Goal: Information Seeking & Learning: Learn about a topic

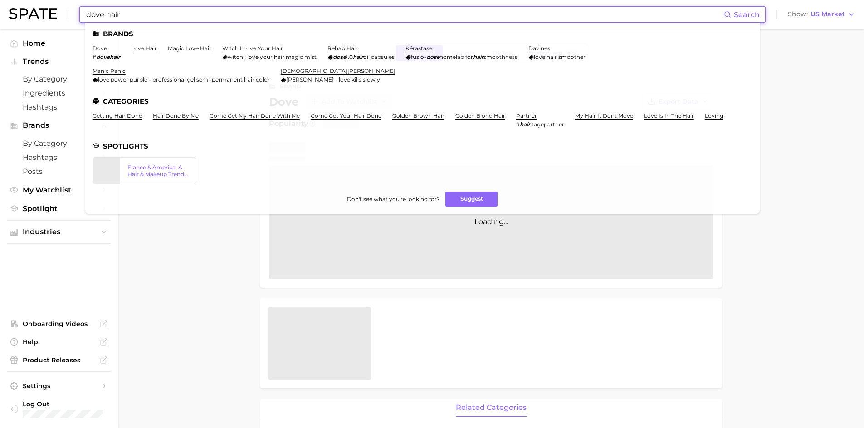
drag, startPoint x: 125, startPoint y: 17, endPoint x: 53, endPoint y: 4, distance: 73.3
click at [53, 4] on div "dove hair Search Brands dove # dovehair love hair magic love hair witch i love …" at bounding box center [431, 14] width 845 height 29
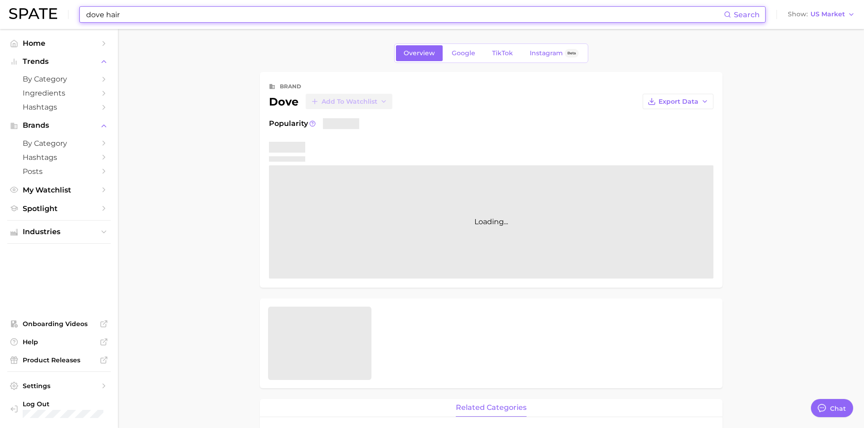
type textarea "x"
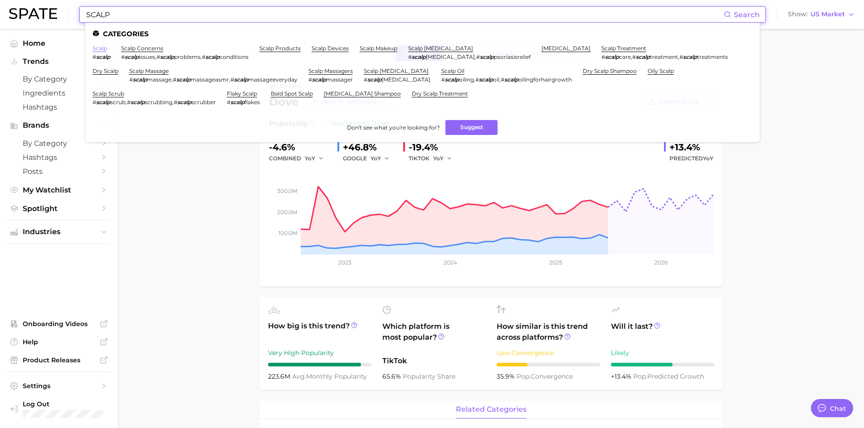
type input "SCALP"
click at [100, 49] on link "scalp" at bounding box center [99, 48] width 15 height 7
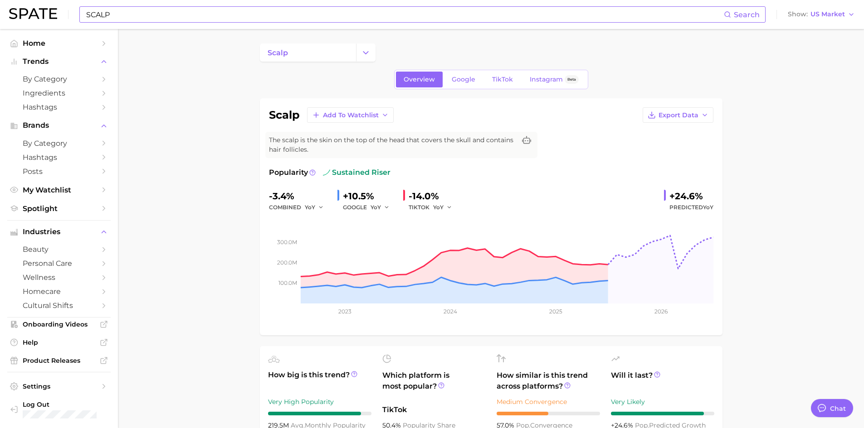
click at [156, 11] on input "SCALP" at bounding box center [404, 14] width 638 height 15
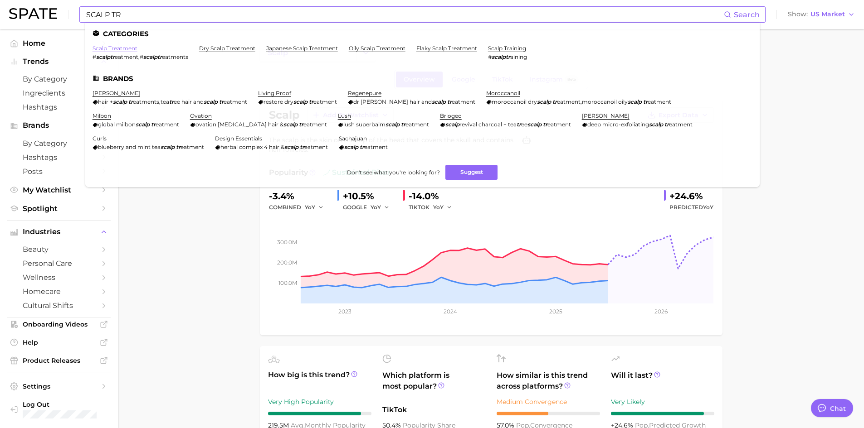
click at [124, 46] on link "scalp treatment" at bounding box center [114, 48] width 45 height 7
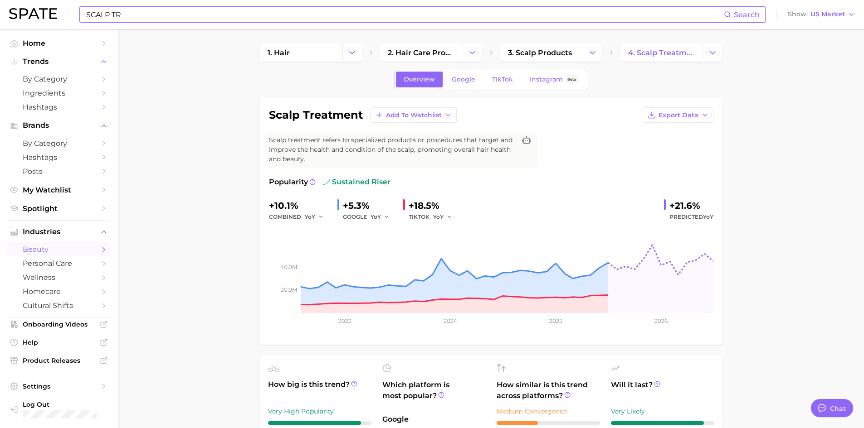
click at [565, 428] on html "SCALP TR Search Show US Market Home Trends by Category Ingredients Hashtags Bra…" at bounding box center [432, 214] width 864 height 428
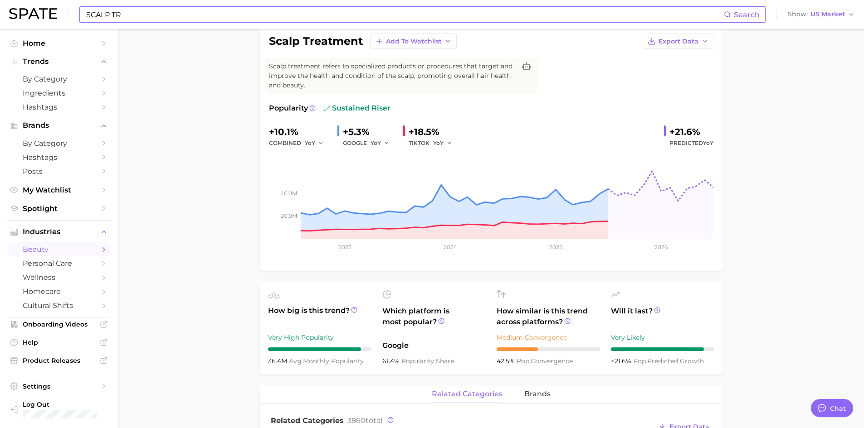
click at [145, 15] on input "SCALP TR" at bounding box center [404, 14] width 638 height 15
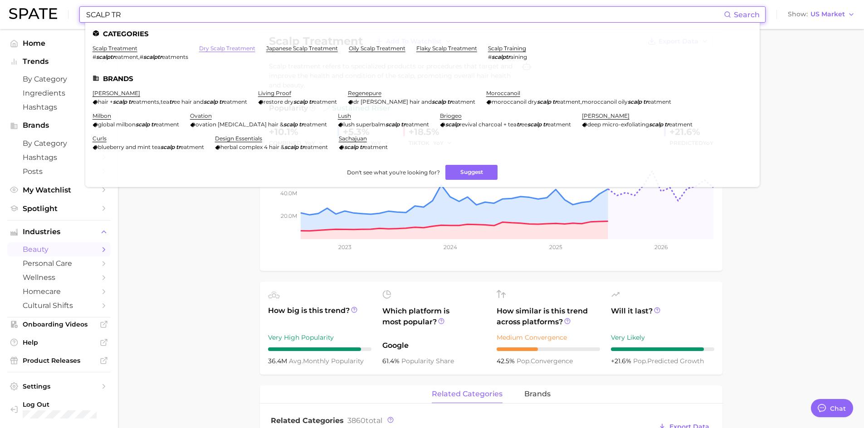
click at [230, 49] on link "dry scalp treatment" at bounding box center [227, 48] width 56 height 7
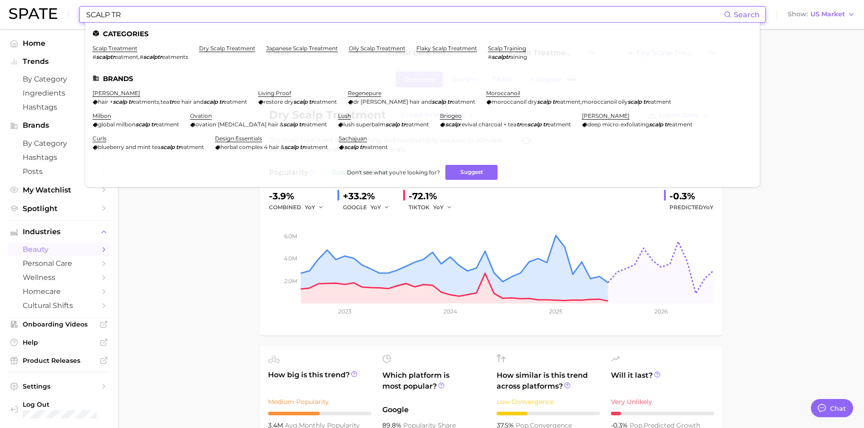
drag, startPoint x: 147, startPoint y: 15, endPoint x: 113, endPoint y: 15, distance: 34.5
click at [113, 15] on input "SCALP TR" at bounding box center [404, 14] width 638 height 15
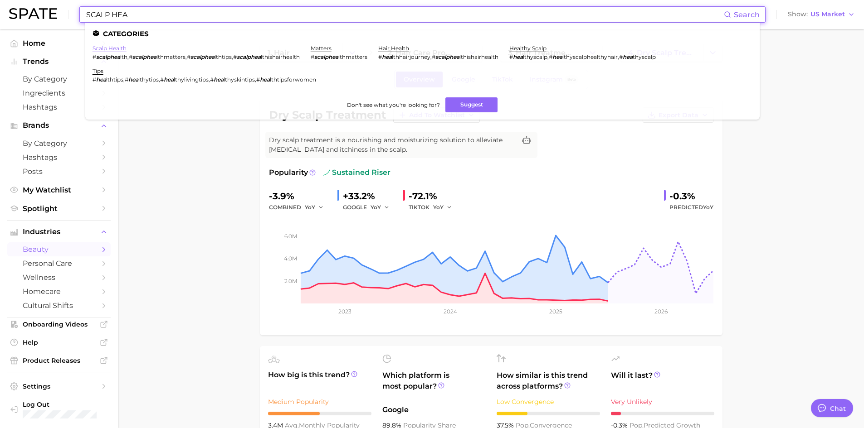
type input "SCALP HEA"
click at [100, 48] on link "scalp health" at bounding box center [109, 48] width 34 height 7
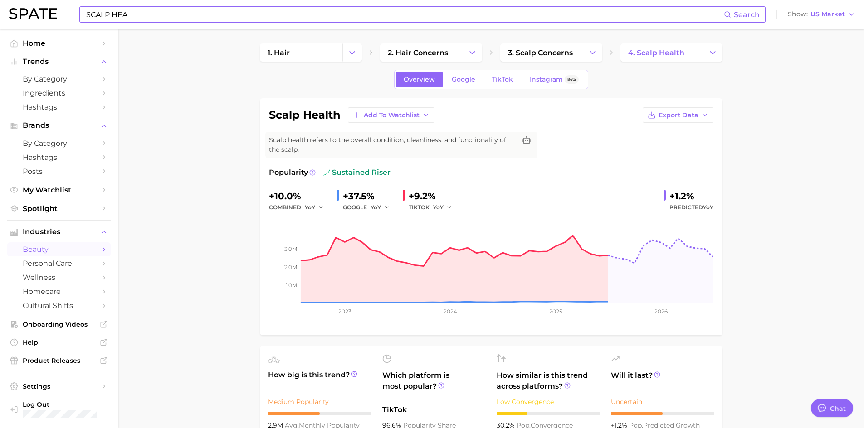
click at [137, 19] on input "SCALP HEA" at bounding box center [404, 14] width 638 height 15
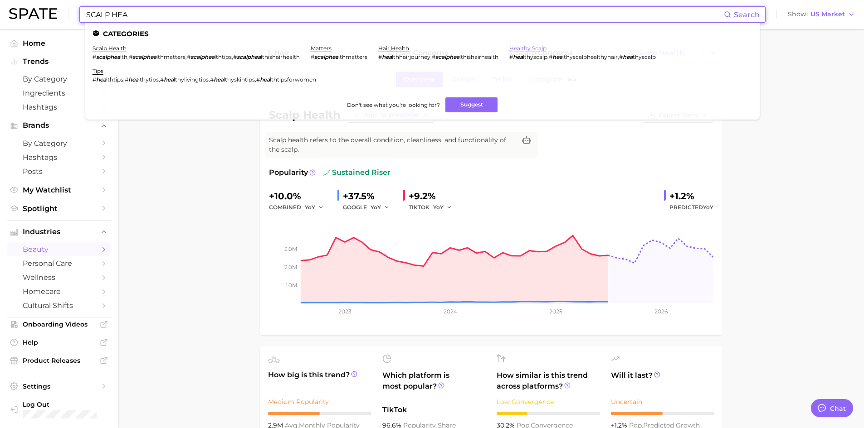
click at [545, 47] on link "healthy scalp" at bounding box center [527, 48] width 37 height 7
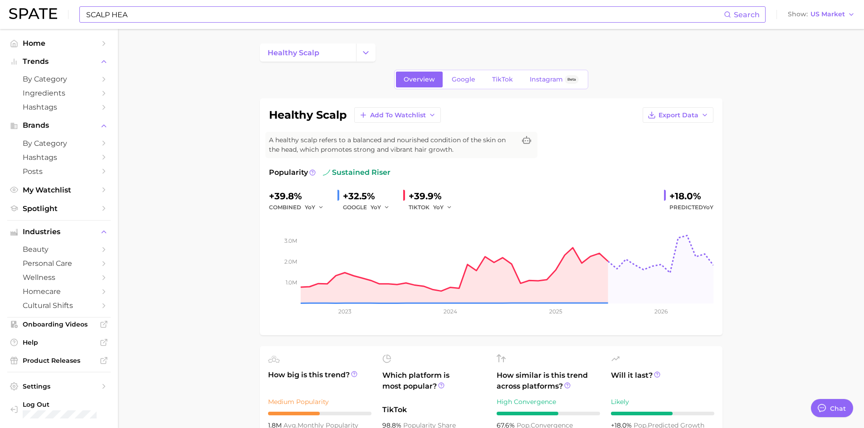
click at [165, 18] on input "SCALP HEA" at bounding box center [404, 14] width 638 height 15
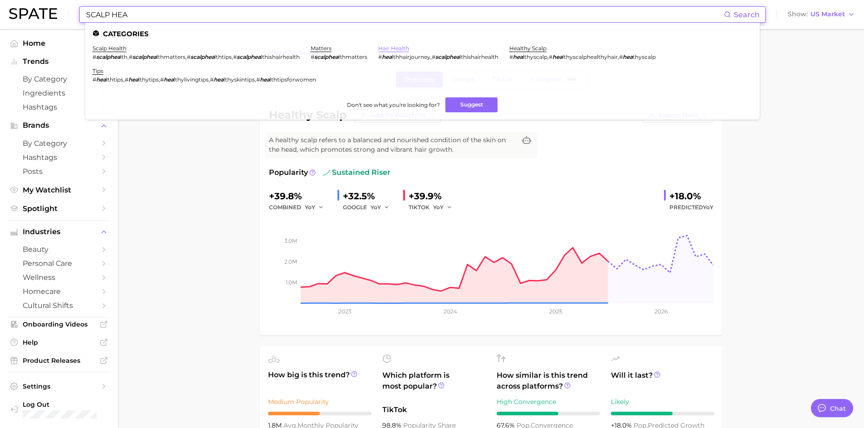
click at [409, 46] on link "hair health" at bounding box center [393, 48] width 31 height 7
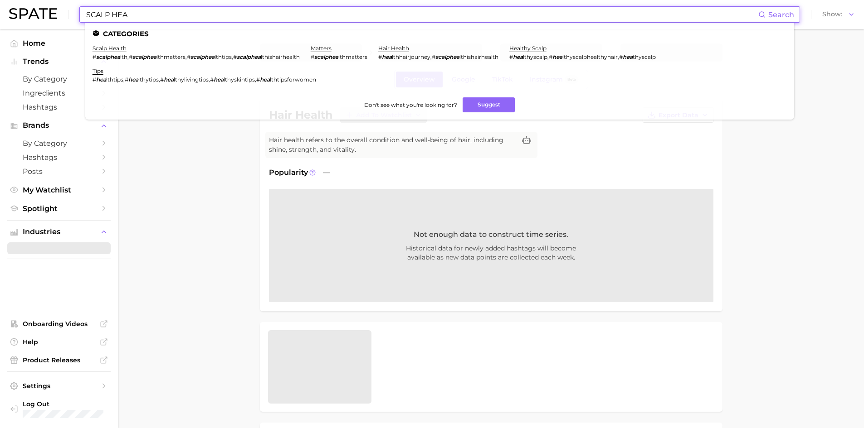
drag, startPoint x: 143, startPoint y: 21, endPoint x: 150, endPoint y: 20, distance: 6.4
click at [144, 21] on input "SCALP HEA" at bounding box center [421, 14] width 673 height 15
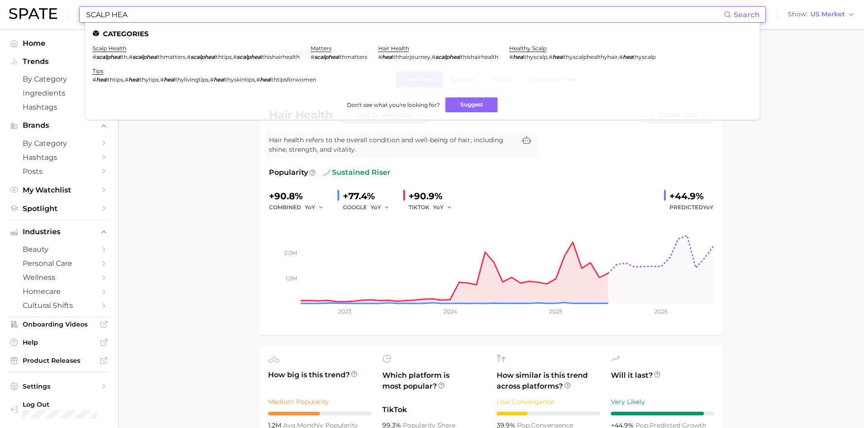
drag, startPoint x: 147, startPoint y: 14, endPoint x: 44, endPoint y: 0, distance: 103.9
click at [48, 2] on div "SCALP HEA Search Categories scalp health # scalphea lth , # scalphea lthmatters…" at bounding box center [431, 14] width 845 height 29
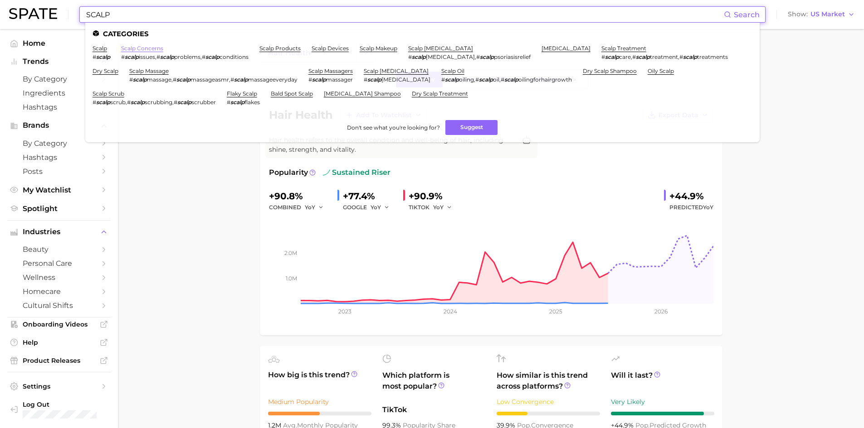
type input "SCALP"
click at [157, 50] on link "scalp concerns" at bounding box center [142, 48] width 42 height 7
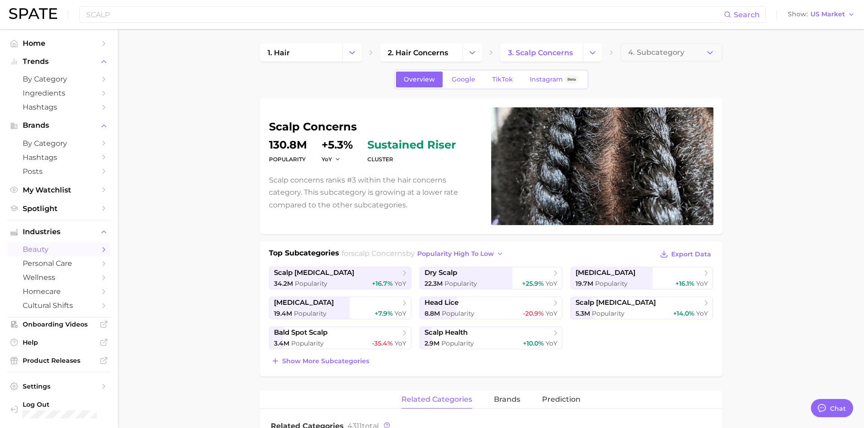
scroll to position [45, 0]
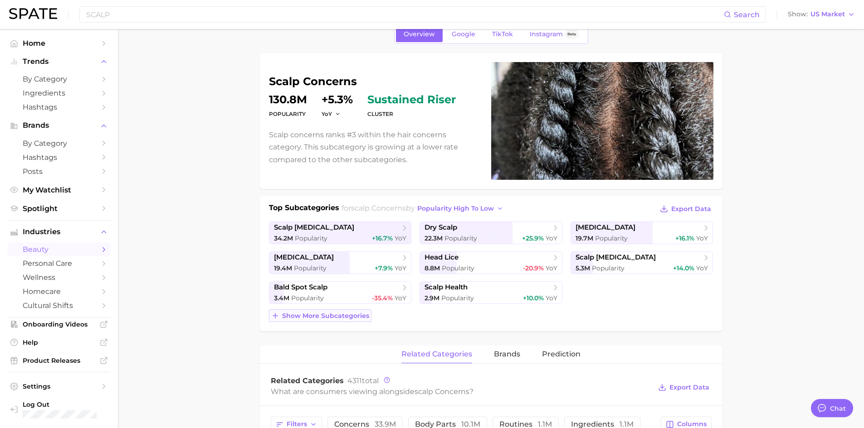
click at [309, 316] on span "Show more subcategories" at bounding box center [325, 316] width 87 height 8
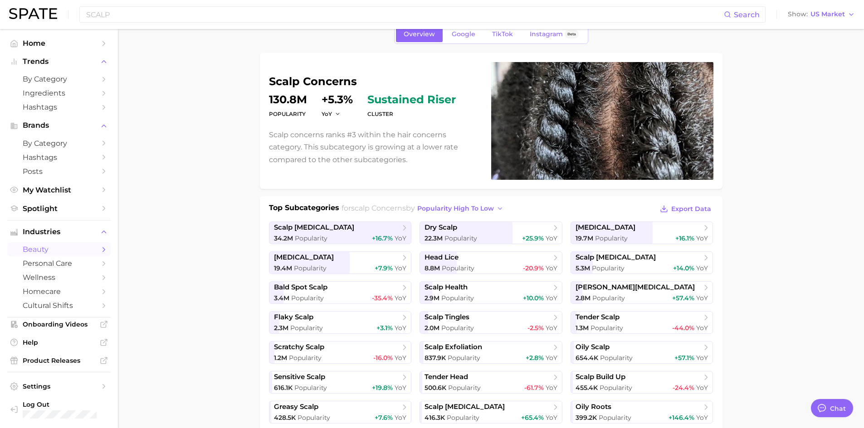
scroll to position [0, 0]
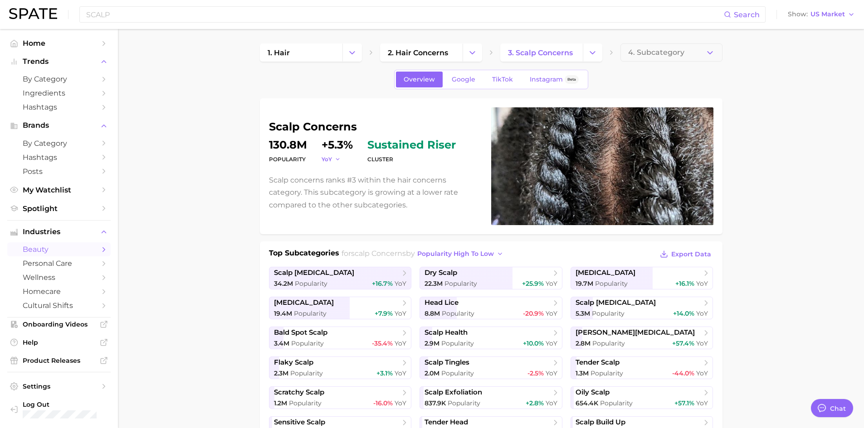
click at [337, 159] on icon "button" at bounding box center [338, 159] width 6 height 6
click at [340, 185] on span "QoQ" at bounding box center [333, 189] width 15 height 8
click at [333, 158] on span "QoQ" at bounding box center [327, 159] width 13 height 8
click at [340, 203] on span "MoM" at bounding box center [334, 205] width 16 height 8
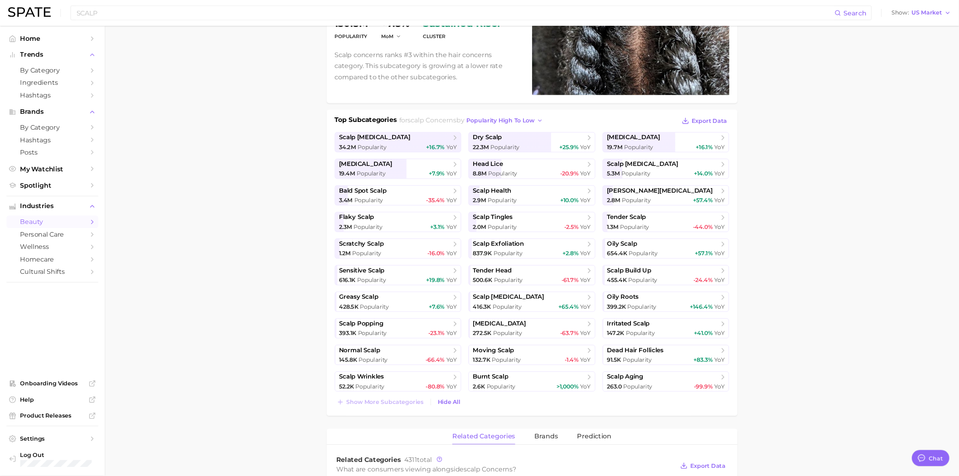
scroll to position [118, 0]
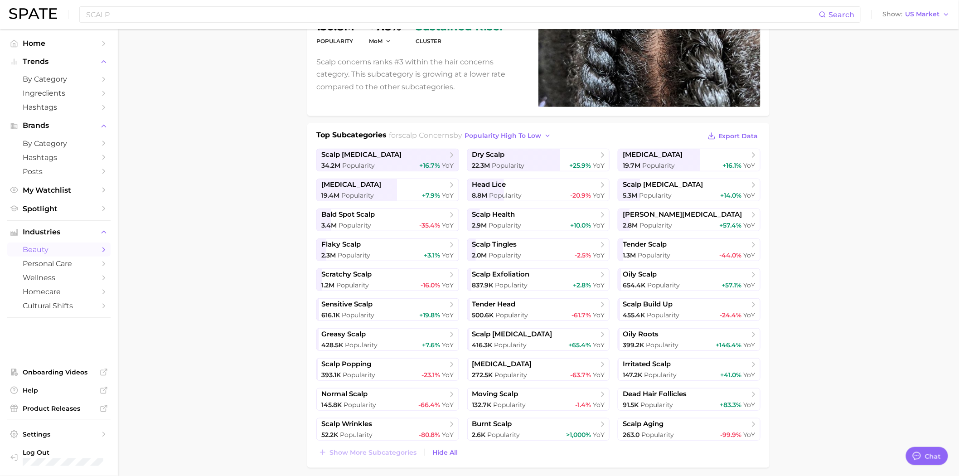
drag, startPoint x: 853, startPoint y: 0, endPoint x: 787, endPoint y: 300, distance: 306.5
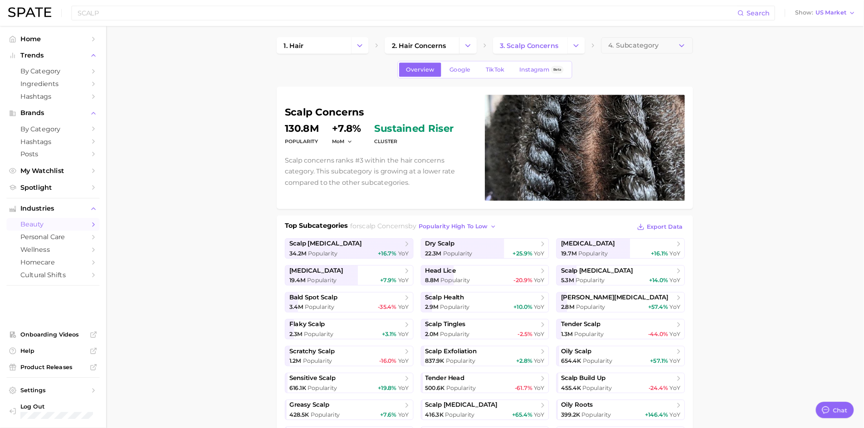
scroll to position [0, 0]
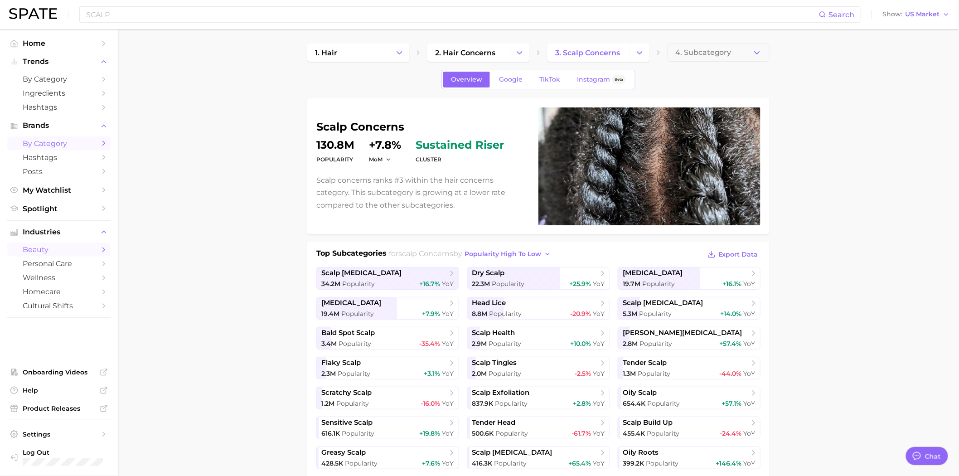
click at [94, 147] on span "by Category" at bounding box center [59, 143] width 73 height 9
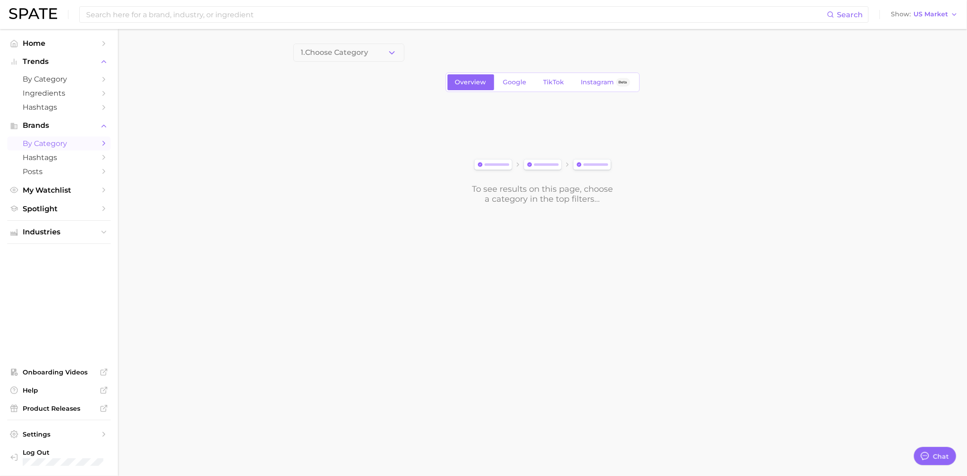
type textarea "x"
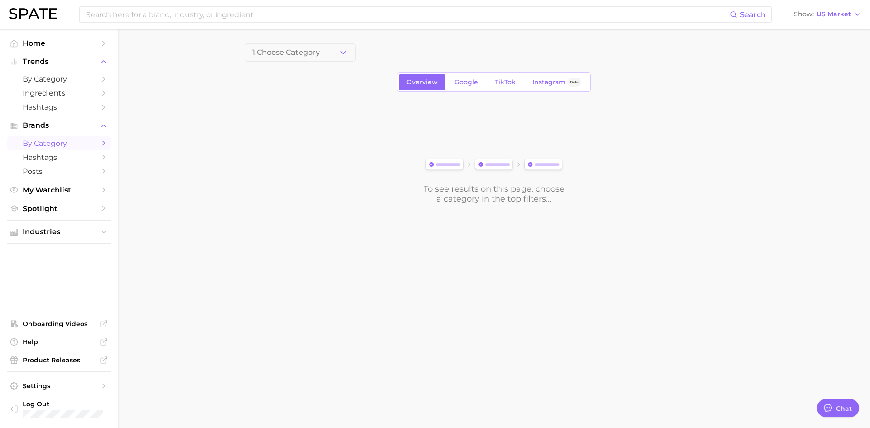
drag, startPoint x: 957, startPoint y: 0, endPoint x: 460, endPoint y: 107, distance: 508.7
click at [585, 104] on div "To see results on this page, choose a category in the top filters..." at bounding box center [494, 153] width 499 height 101
click at [338, 56] on button "1. Choose Category" at bounding box center [300, 53] width 111 height 18
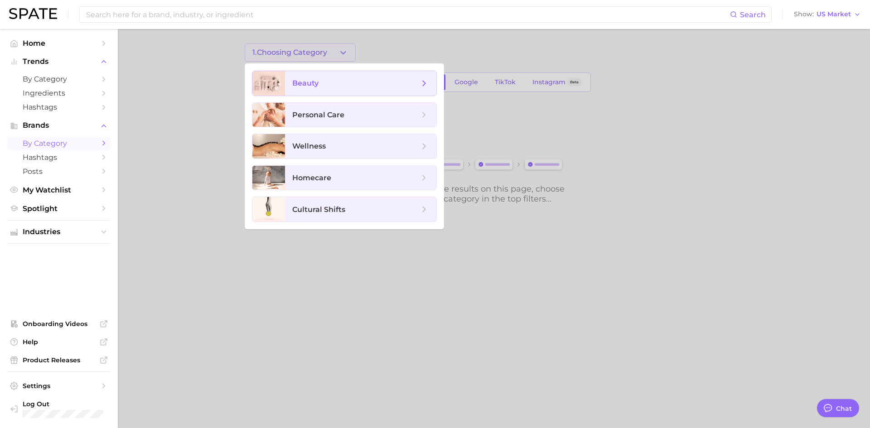
click at [349, 83] on span "beauty" at bounding box center [355, 83] width 127 height 10
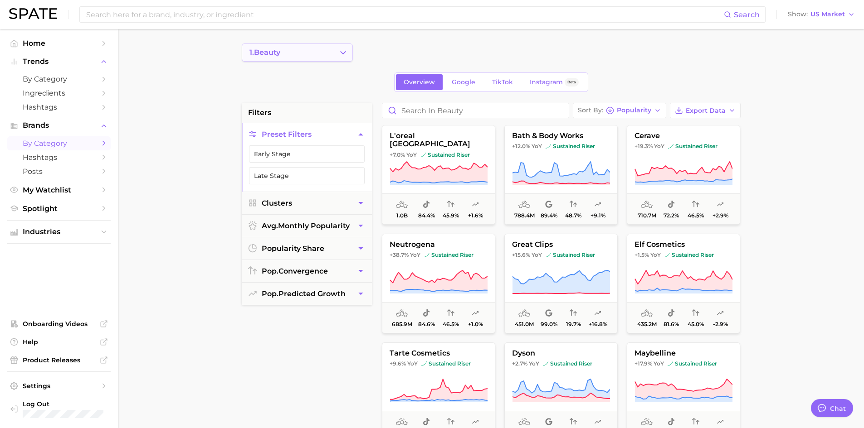
click at [339, 58] on button "1. beauty" at bounding box center [297, 53] width 111 height 18
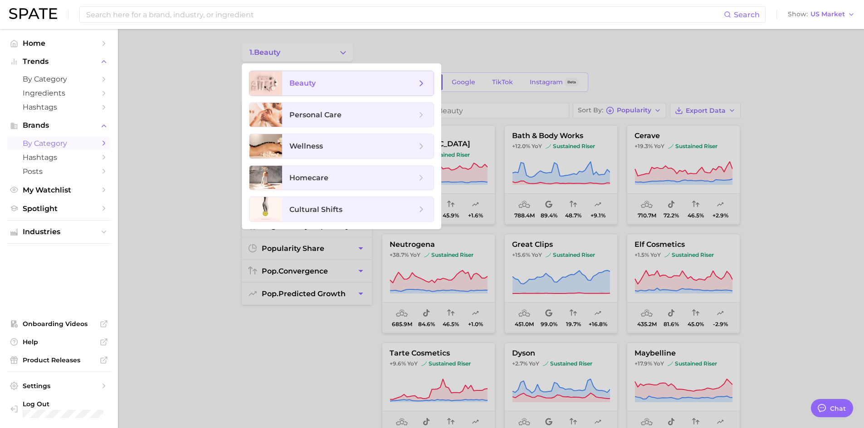
click at [425, 83] on icon at bounding box center [421, 83] width 10 height 10
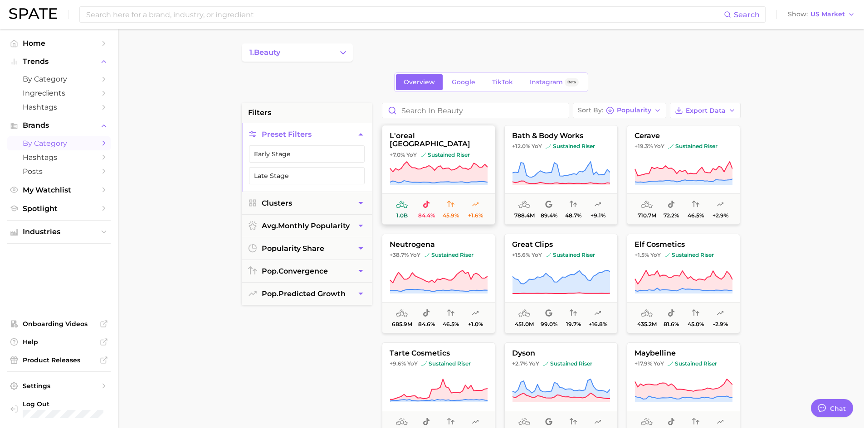
click at [444, 151] on button "l'oreal paris +7.0% YoY sustained riser 1.0b 84.4% 45.9% +1.6%" at bounding box center [438, 175] width 113 height 100
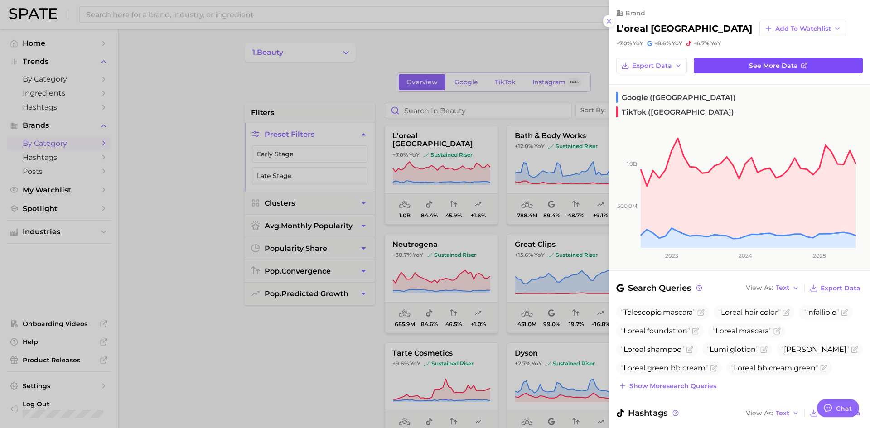
click at [767, 68] on span "See more data" at bounding box center [773, 66] width 49 height 8
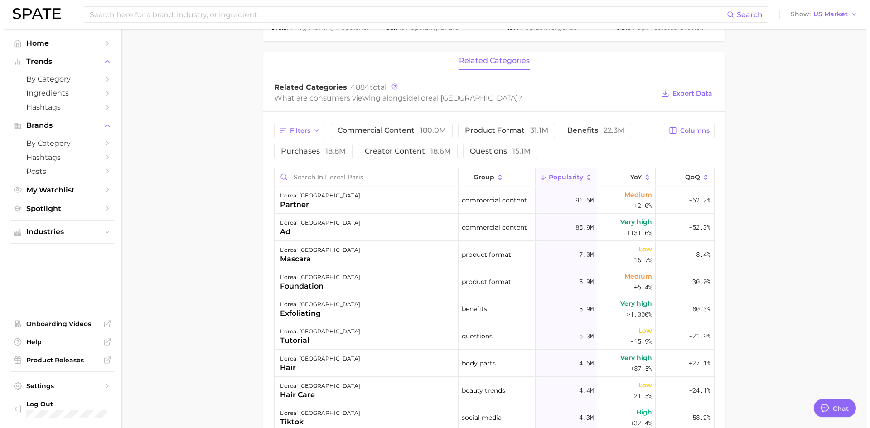
scroll to position [363, 0]
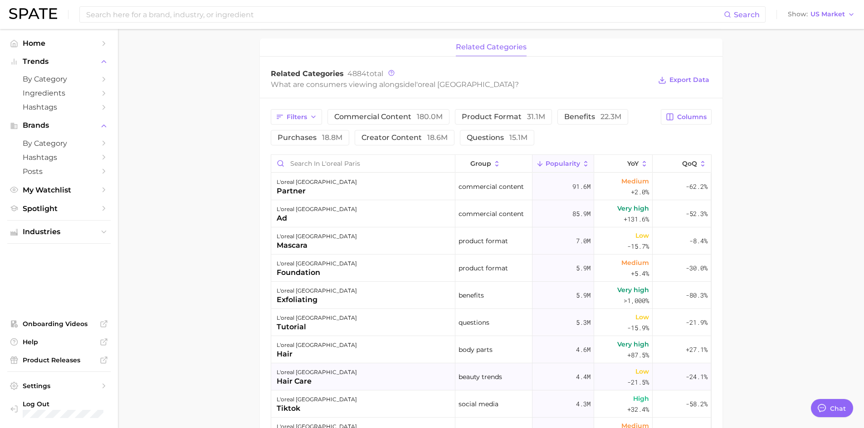
click at [429, 380] on div "l'oreal paris hair care" at bounding box center [363, 377] width 184 height 27
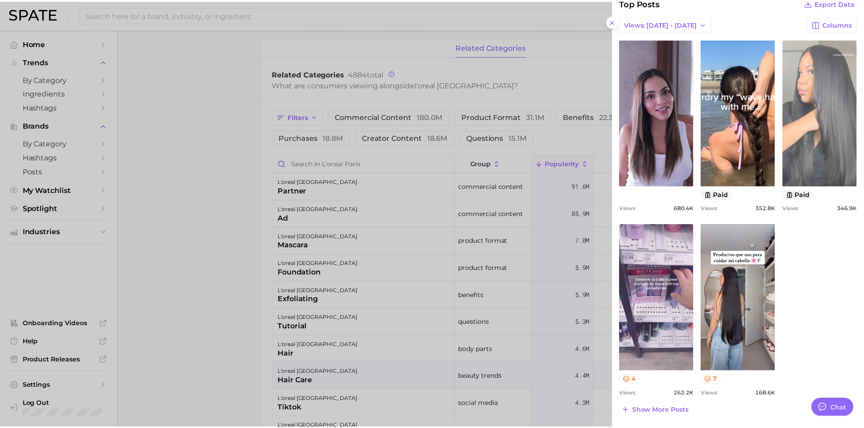
scroll to position [0, 0]
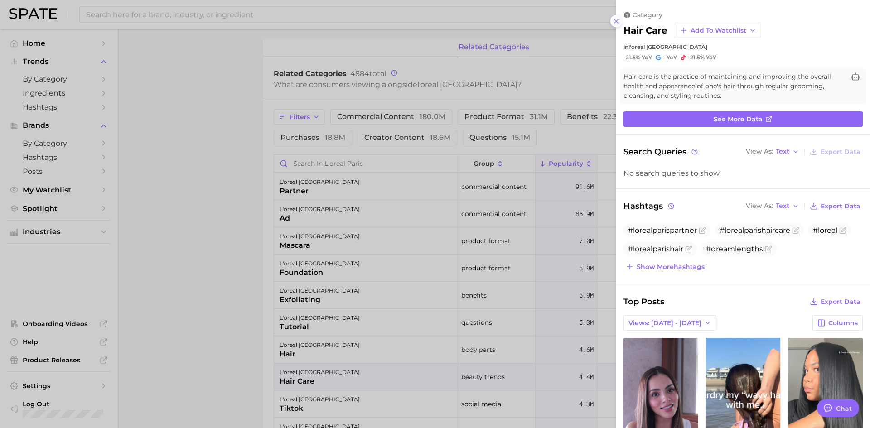
click at [614, 21] on icon at bounding box center [616, 21] width 7 height 7
